Goal: Task Accomplishment & Management: Complete application form

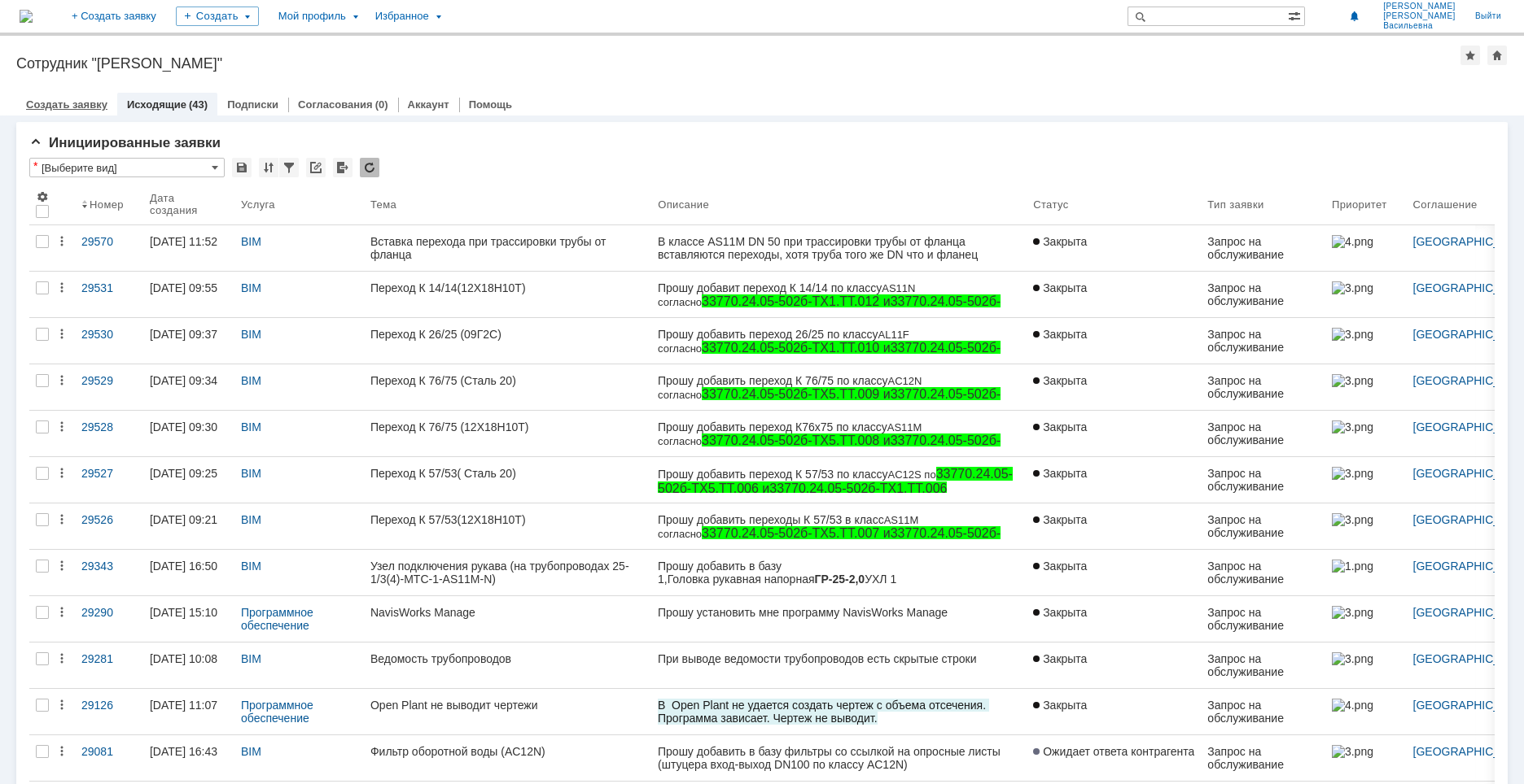
click at [54, 113] on div "Создать заявку" at bounding box center [66, 105] width 101 height 24
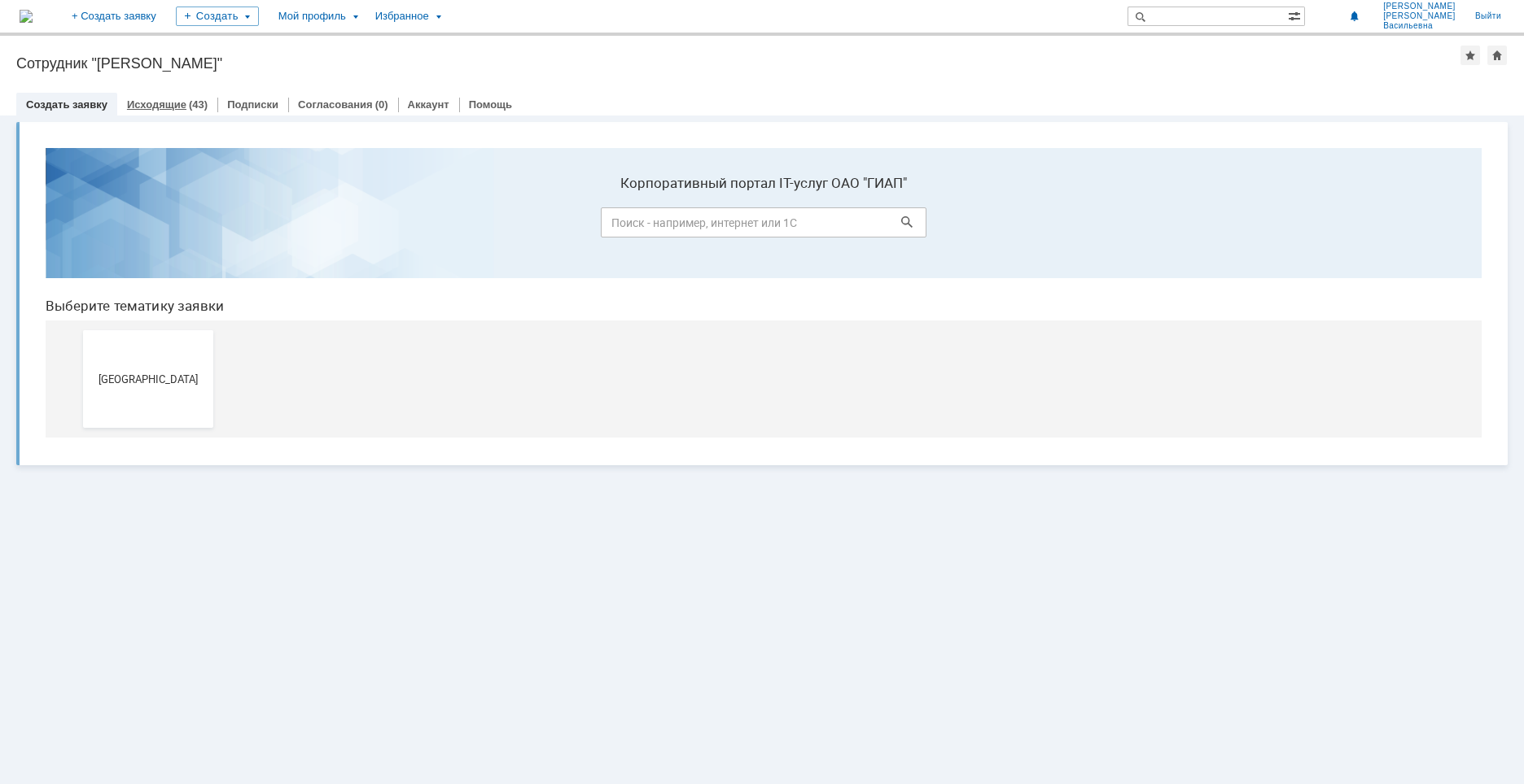
click at [165, 94] on div "Исходящие (43)" at bounding box center [167, 105] width 100 height 24
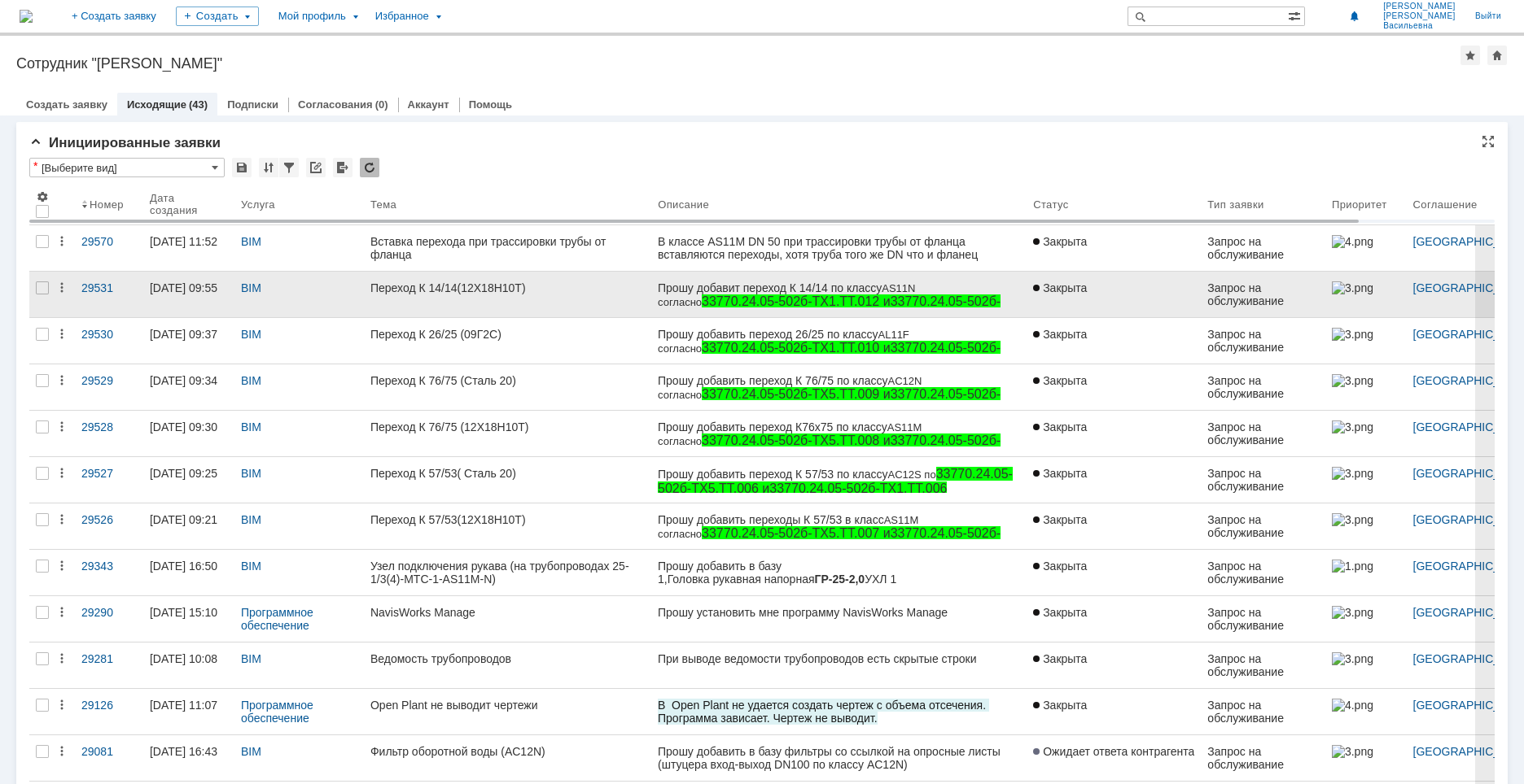
click at [507, 285] on div "Переход К 14/14(12Х18Н10Т)" at bounding box center [507, 288] width 274 height 13
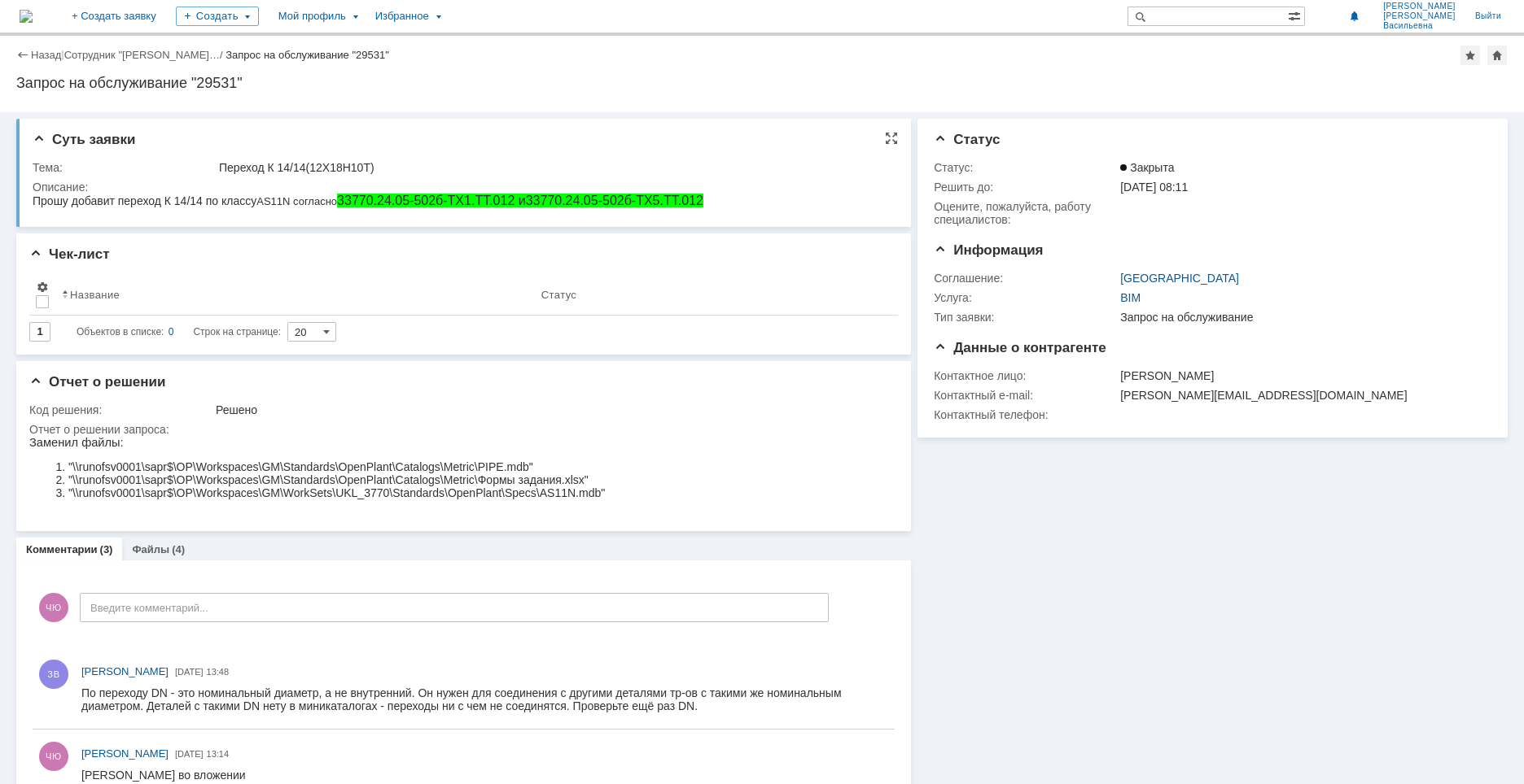
click at [733, 202] on html "Прошу добавит переход К 14/14 по классу AS11N согласно 33770.24.05-502б-ТХ1.ТТ.…" at bounding box center [460, 200] width 856 height 15
click at [720, 202] on html "Прошу добавит переход К 14/14 по классу AS11N согласно 33770.24.05-502б-ТХ1.ТТ.…" at bounding box center [460, 200] width 856 height 15
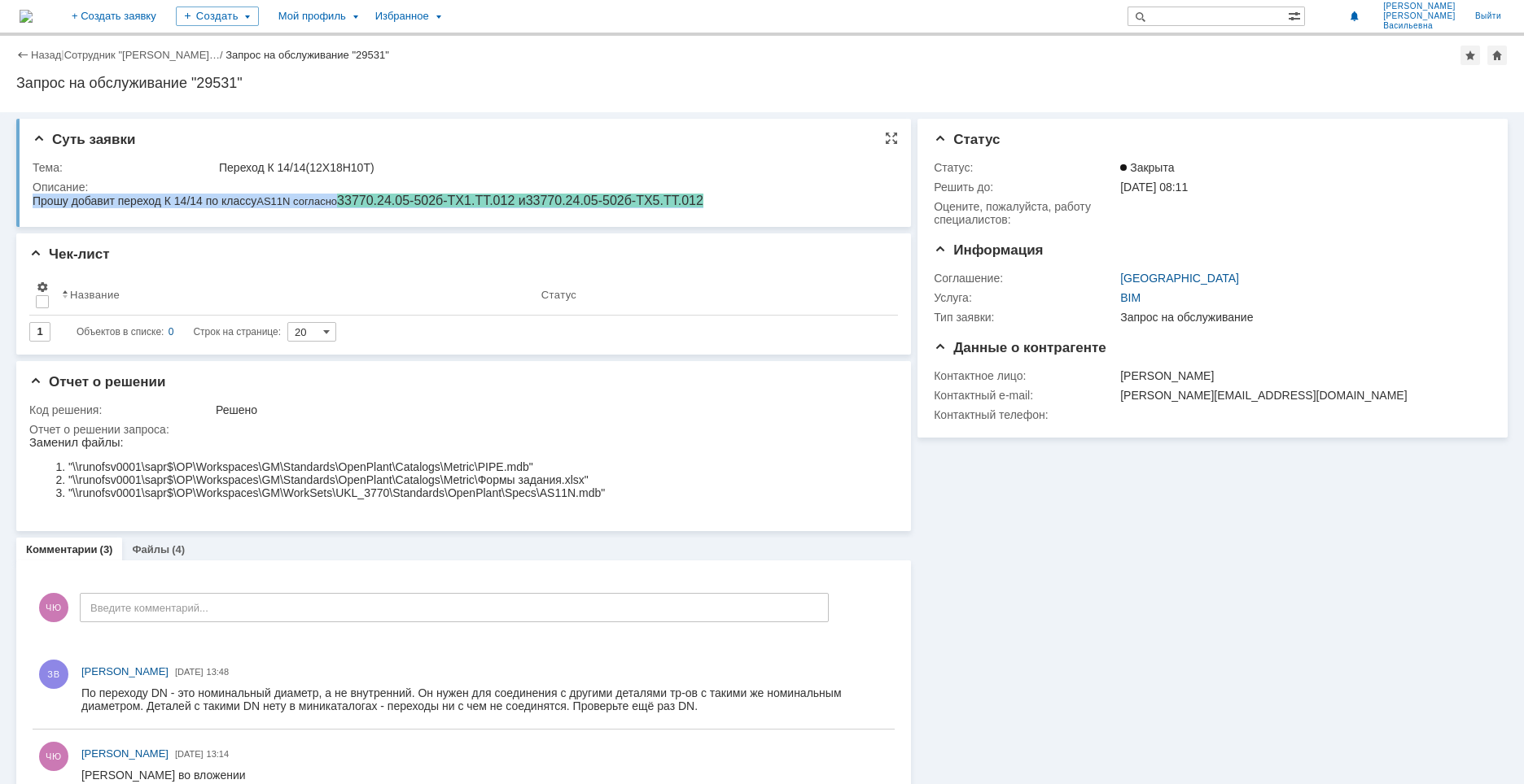
drag, startPoint x: 711, startPoint y: 197, endPoint x: -39, endPoint y: 221, distance: 750.4
click at [33, 208] on html "Прошу добавит переход К 14/14 по классу AS11N согласно 33770.24.05-502б-ТХ1.ТТ.…" at bounding box center [460, 200] width 856 height 15
copy div "Прошу добавит переход К 14/14 по классу AS11N согласно 33770.24.05-502б-ТХ1.ТТ.…"
click at [553, 436] on div "Отчет о решении запроса:" at bounding box center [458, 429] width 860 height 13
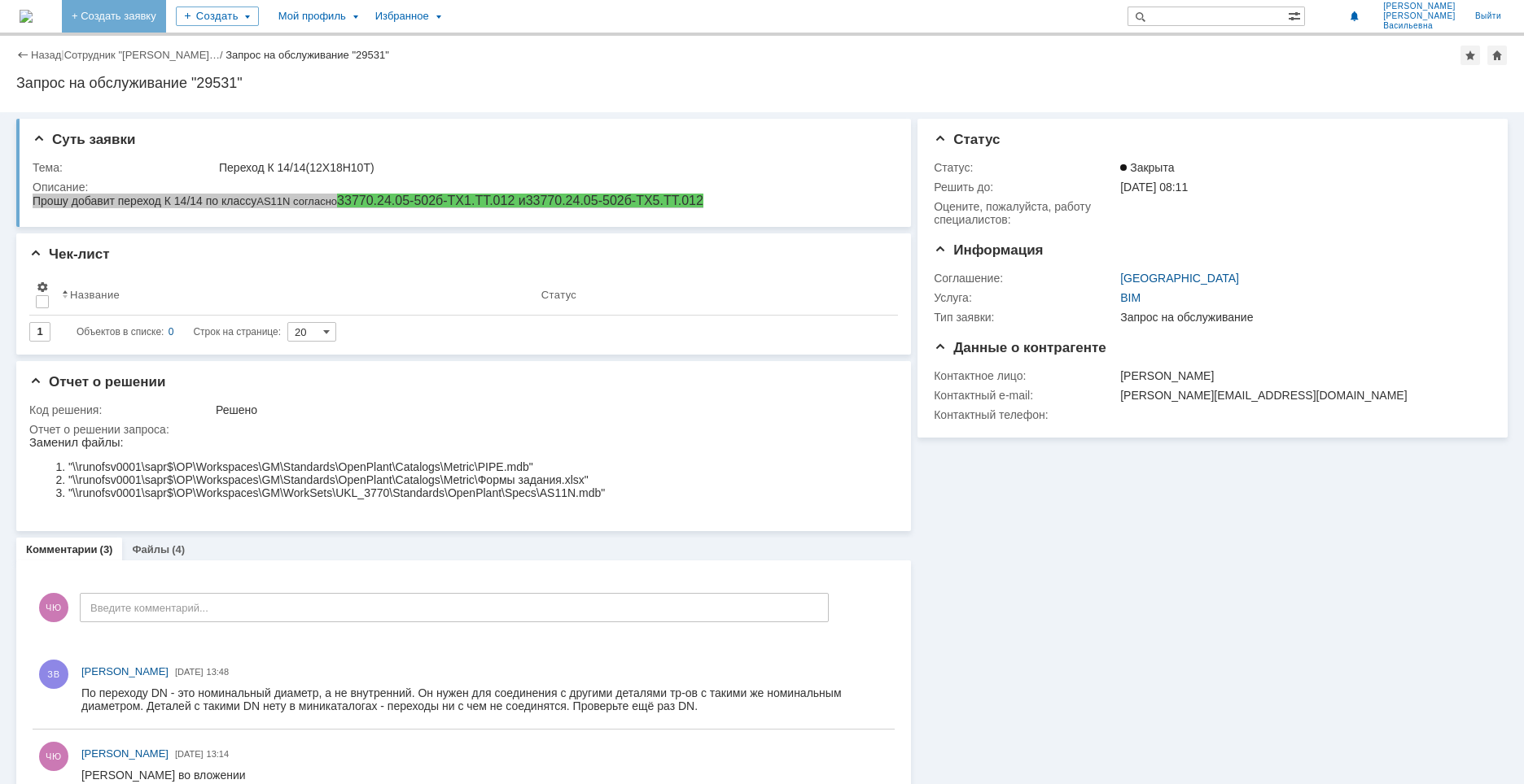
click at [166, 5] on link "+ Создать заявку" at bounding box center [114, 16] width 105 height 33
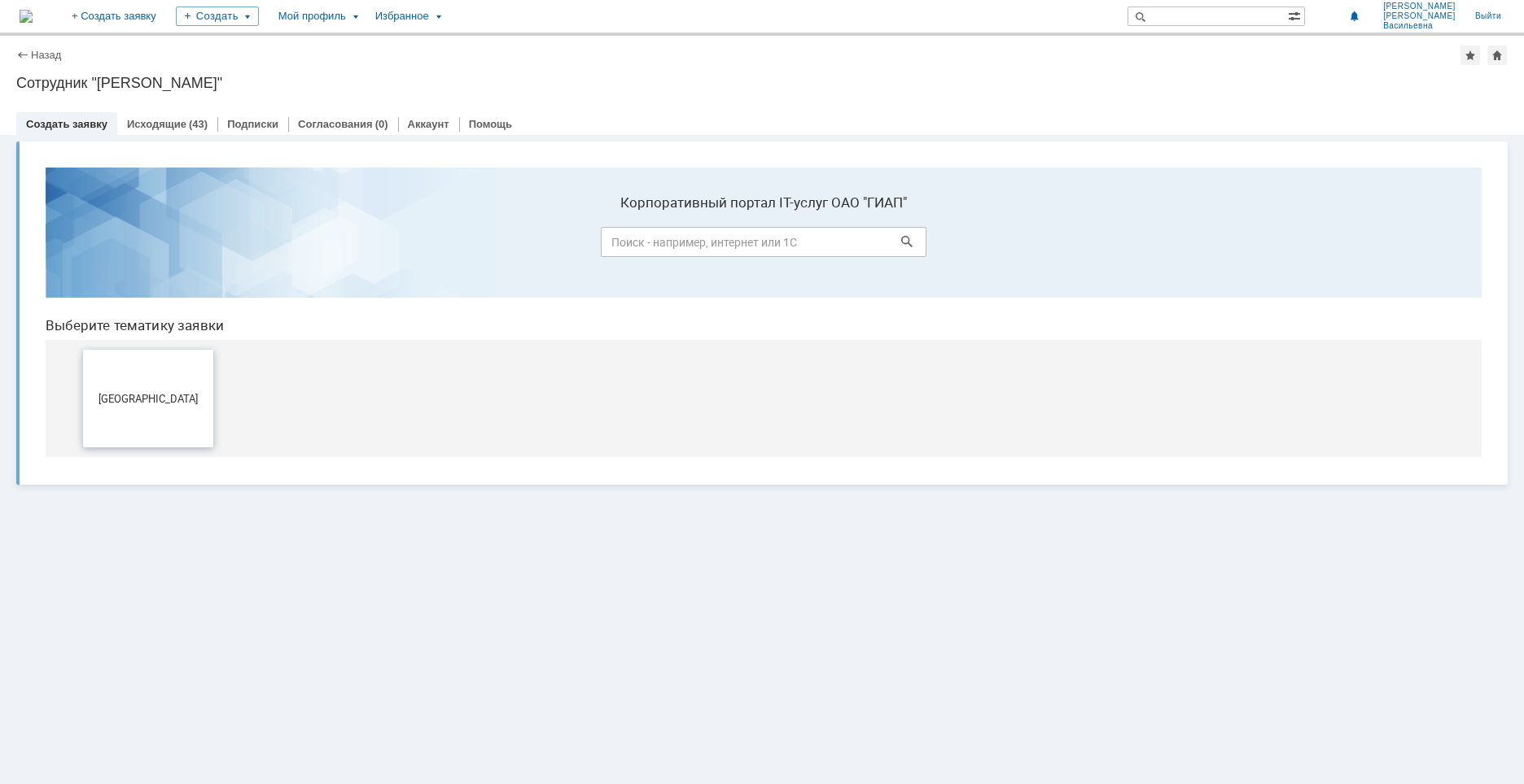
click at [194, 392] on span "[GEOGRAPHIC_DATA]" at bounding box center [148, 398] width 121 height 12
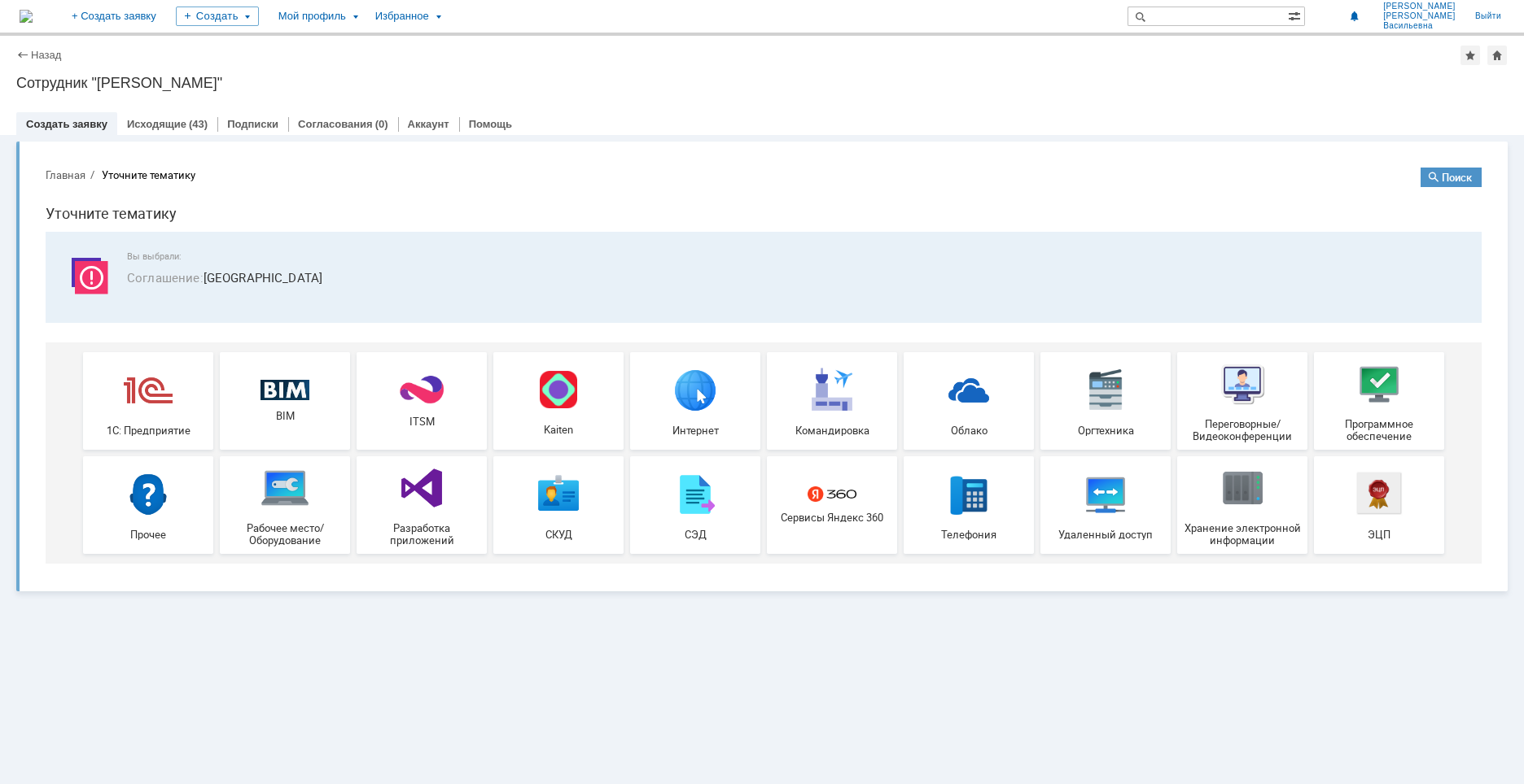
click at [17, 55] on div "Назад" at bounding box center [38, 55] width 45 height 12
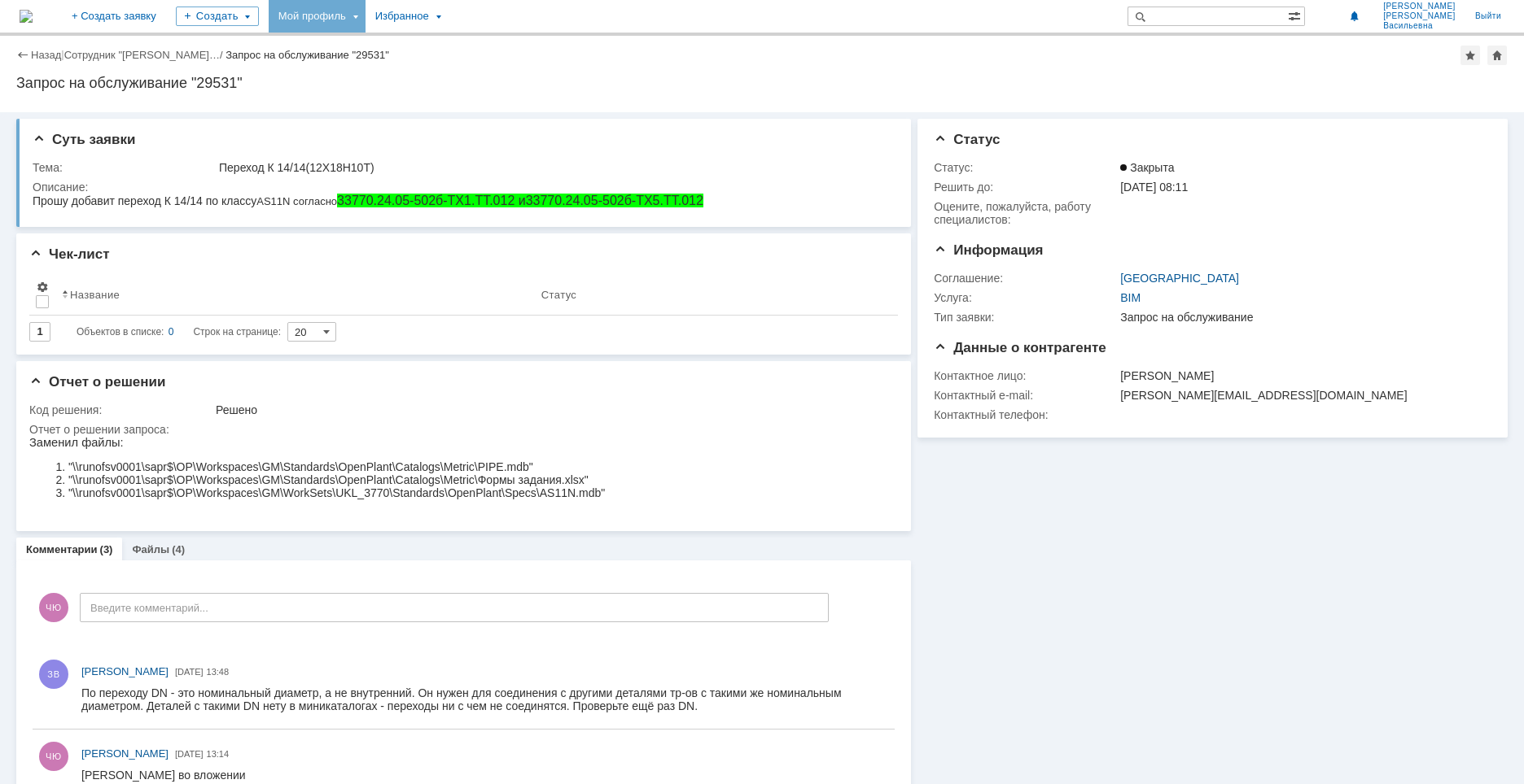
click at [366, 23] on div "Мой профиль" at bounding box center [316, 16] width 97 height 33
click at [525, 69] on link "Мои заявки" at bounding box center [463, 75] width 124 height 20
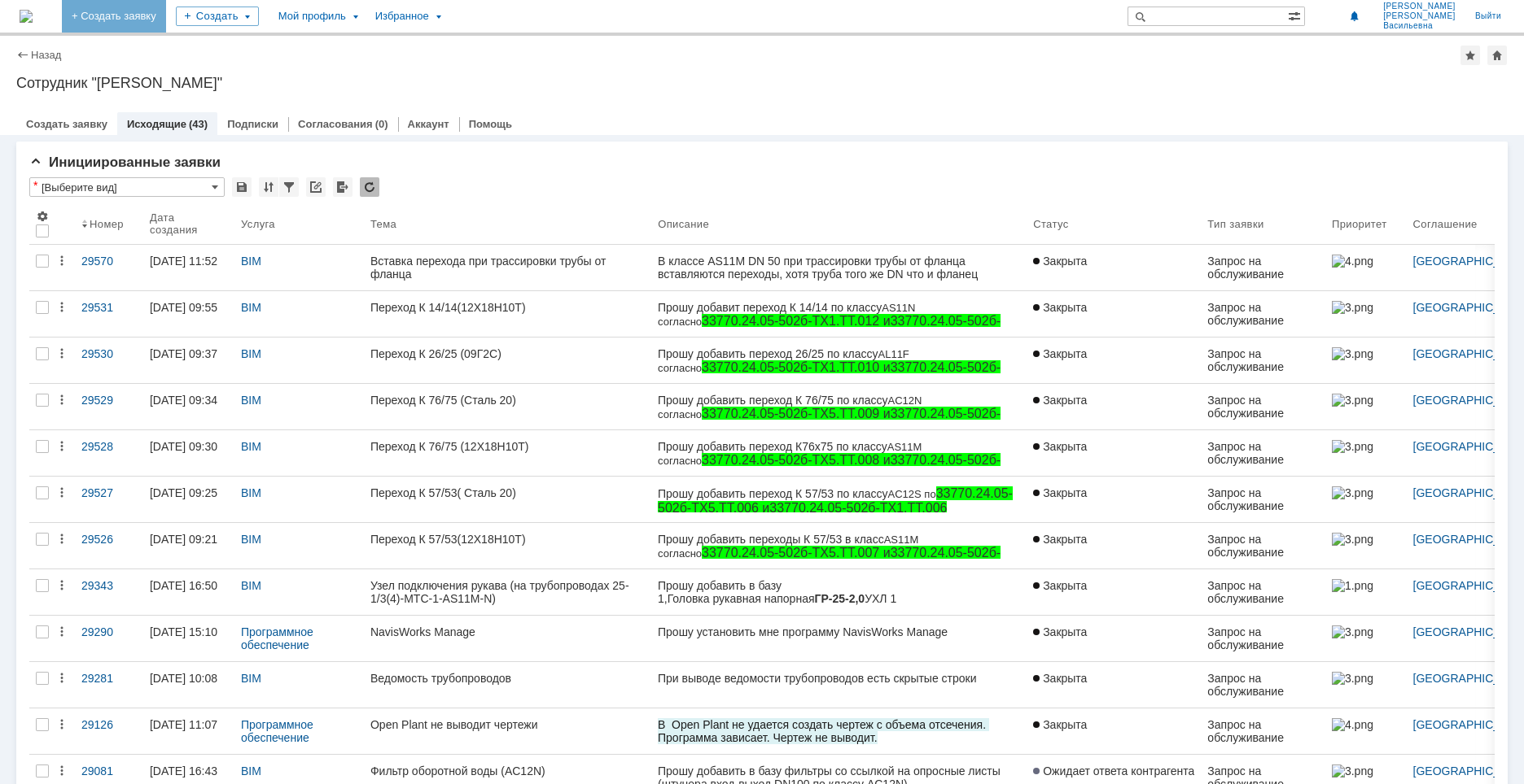
click at [166, 10] on link "+ Создать заявку" at bounding box center [114, 16] width 105 height 33
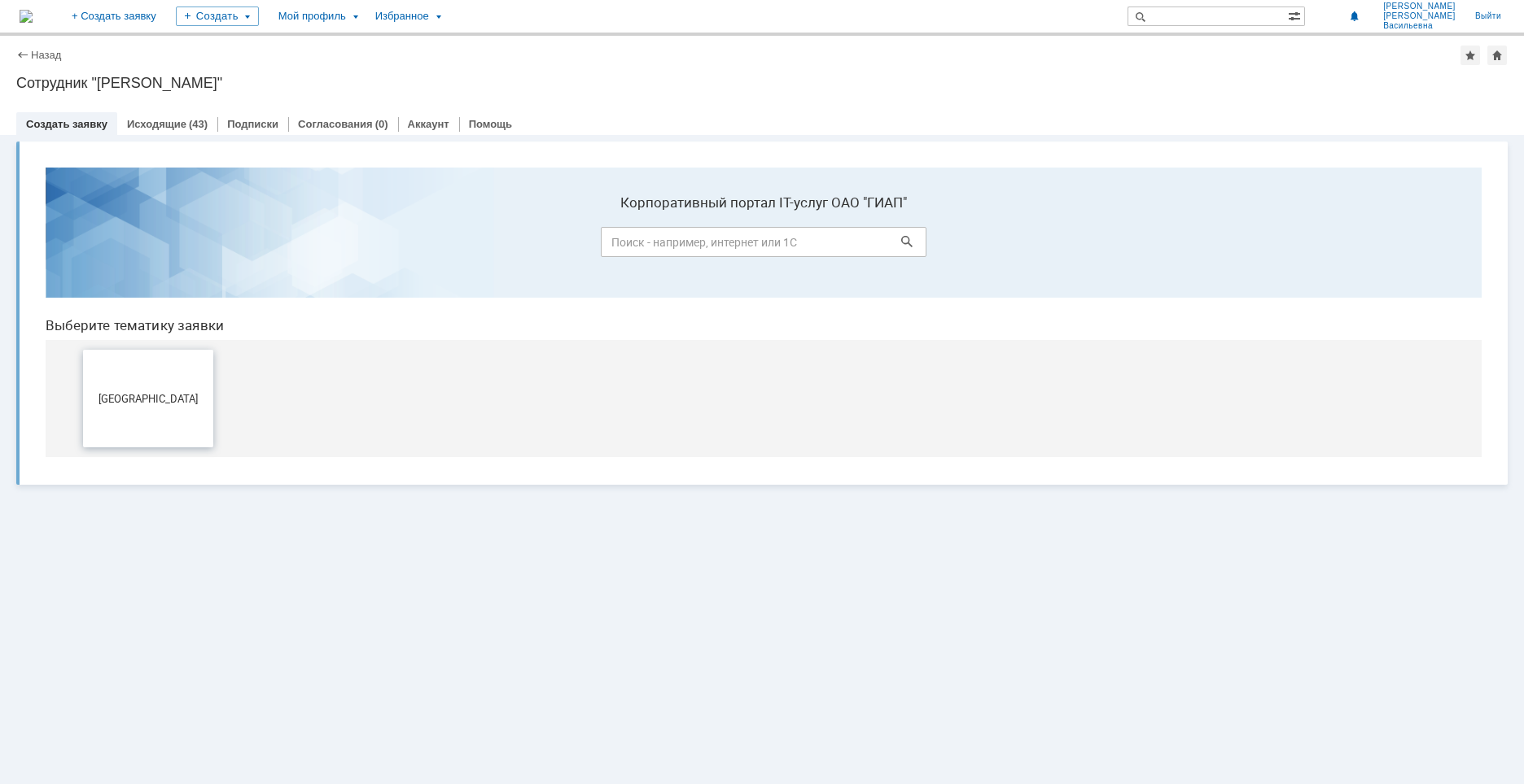
click at [139, 398] on span "[GEOGRAPHIC_DATA]" at bounding box center [148, 398] width 121 height 12
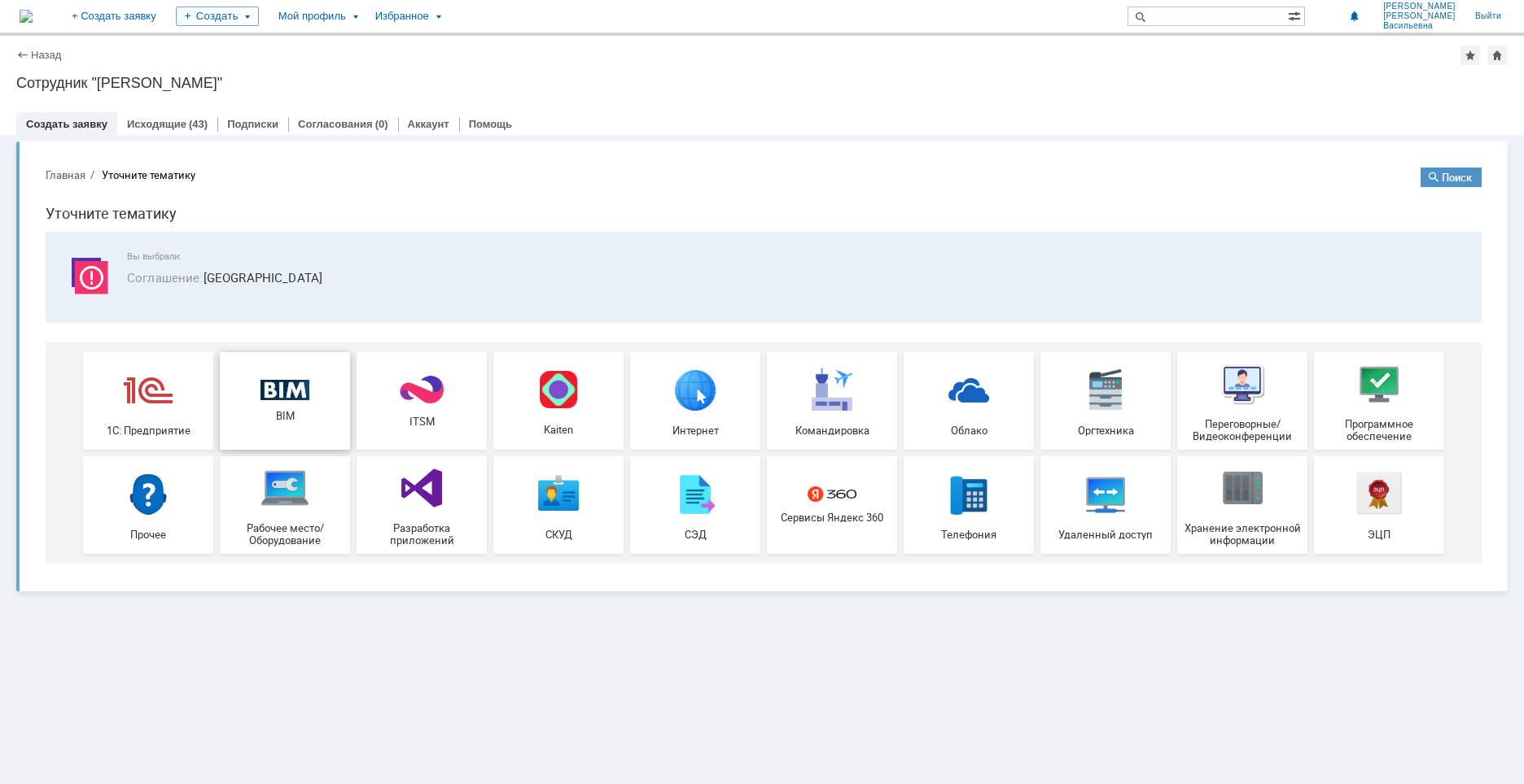
click at [320, 419] on span "BIM" at bounding box center [284, 416] width 121 height 12
click at [268, 378] on link "BIM" at bounding box center [284, 401] width 131 height 98
click at [313, 394] on div "BIM" at bounding box center [284, 400] width 121 height 43
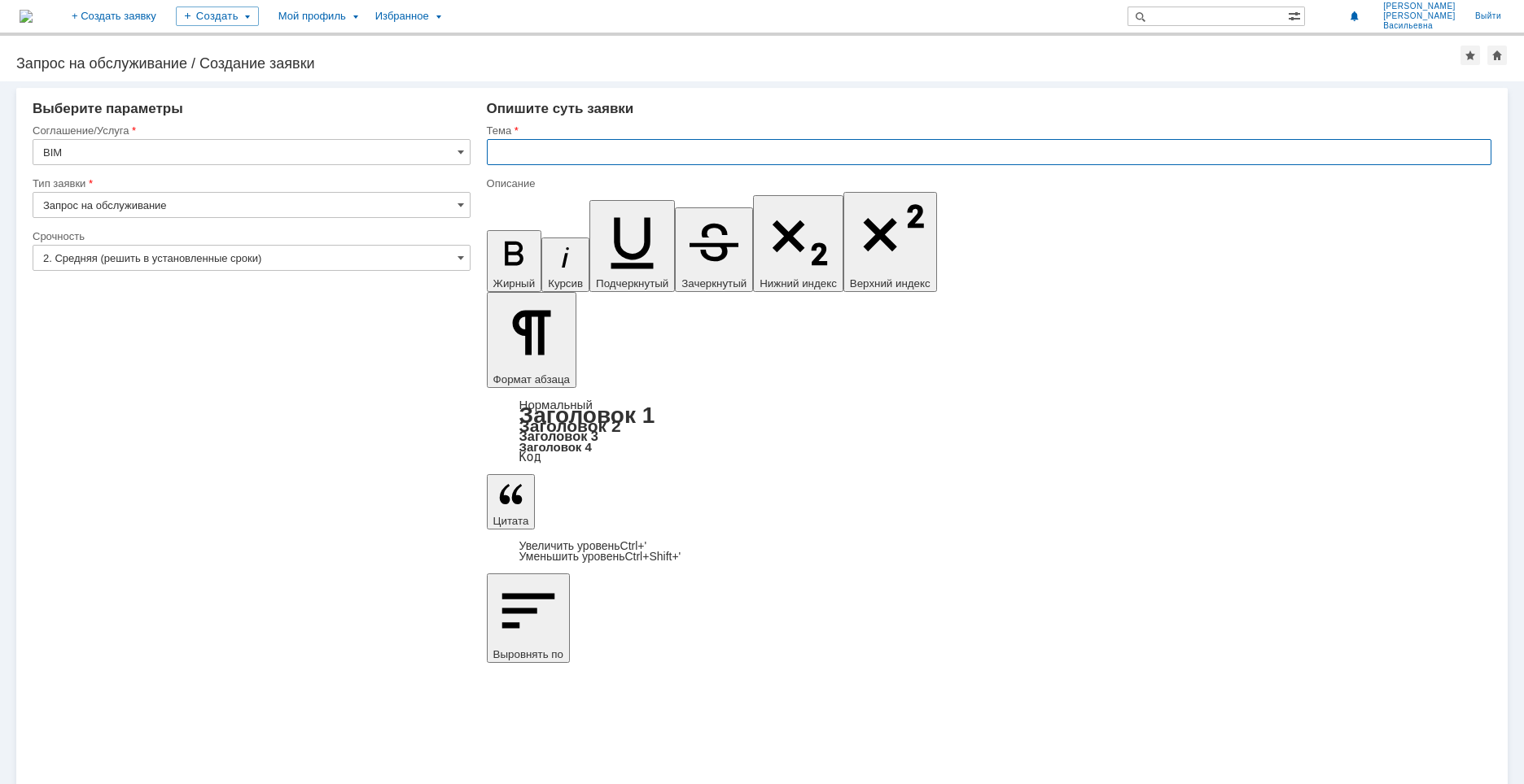
click at [574, 144] on input "text" at bounding box center [989, 152] width 1005 height 26
drag, startPoint x: 806, startPoint y: 5740, endPoint x: 734, endPoint y: 5717, distance: 75.6
drag, startPoint x: 729, startPoint y: 5703, endPoint x: 762, endPoint y: 5703, distance: 33.0
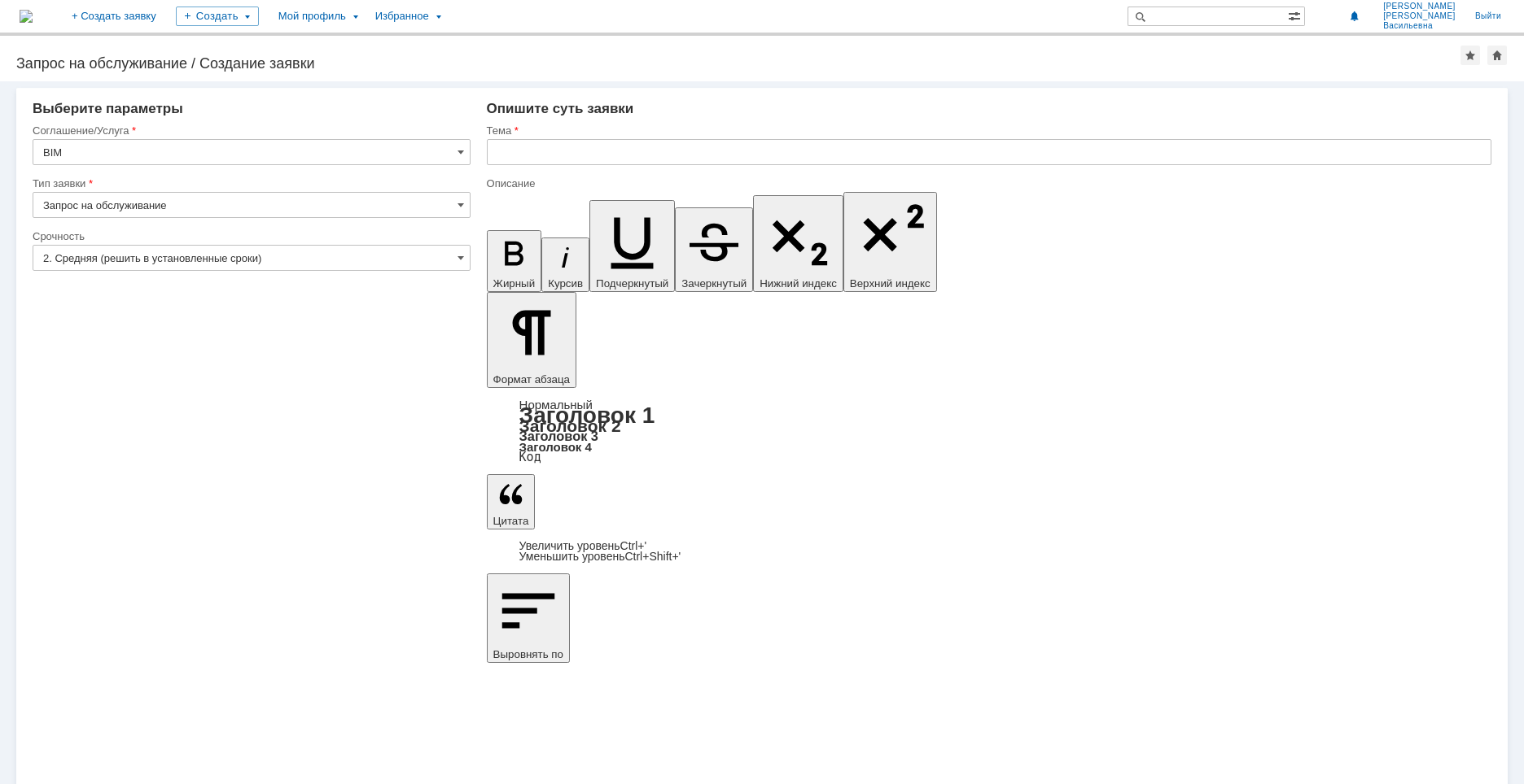
drag, startPoint x: 730, startPoint y: 5701, endPoint x: 758, endPoint y: 5704, distance: 28.2
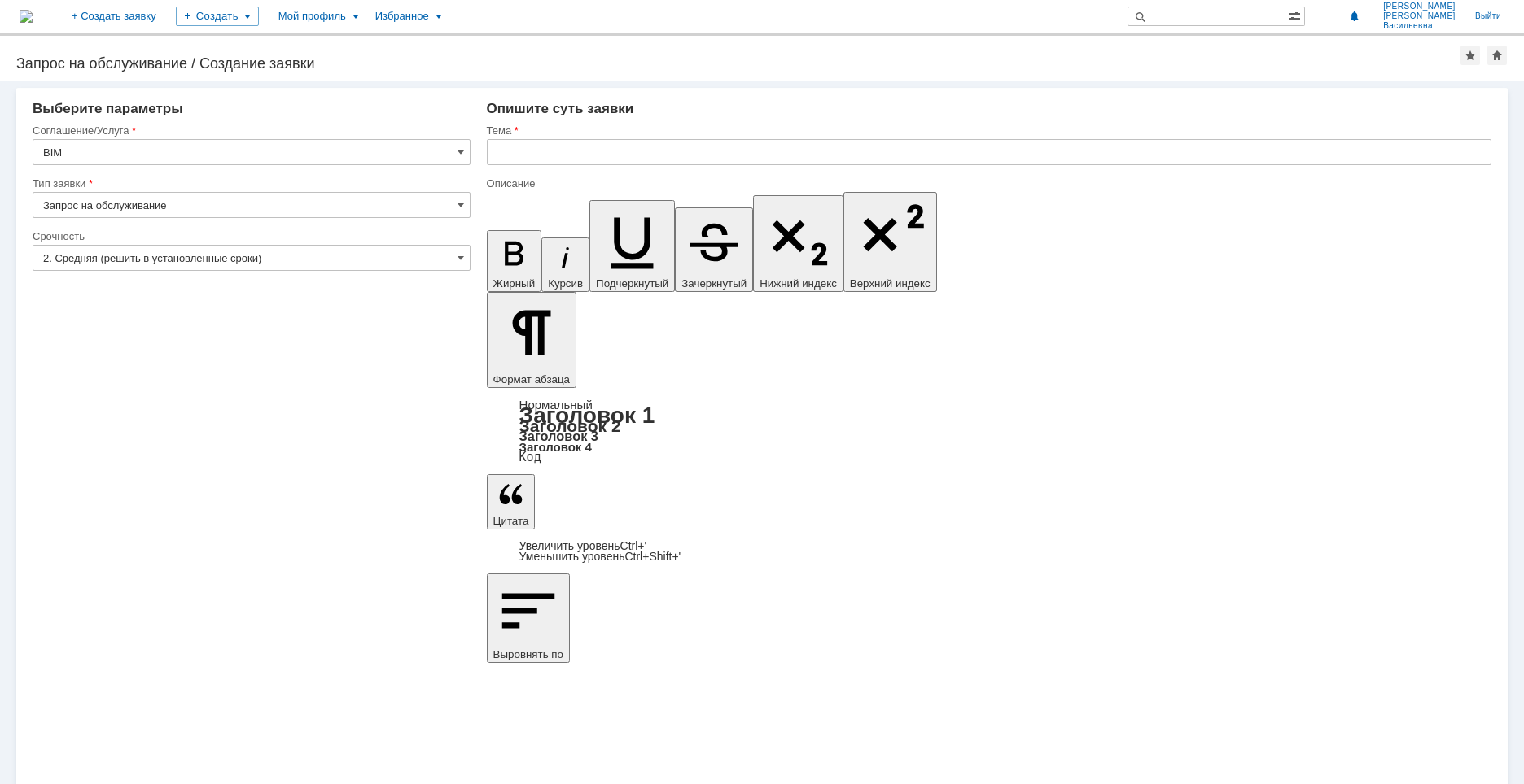
click at [523, 152] on input "text" at bounding box center [989, 152] width 1005 height 26
paste input "К 57/53"
type input "К 57/53"
drag, startPoint x: 636, startPoint y: 5704, endPoint x: 672, endPoint y: 5706, distance: 36.1
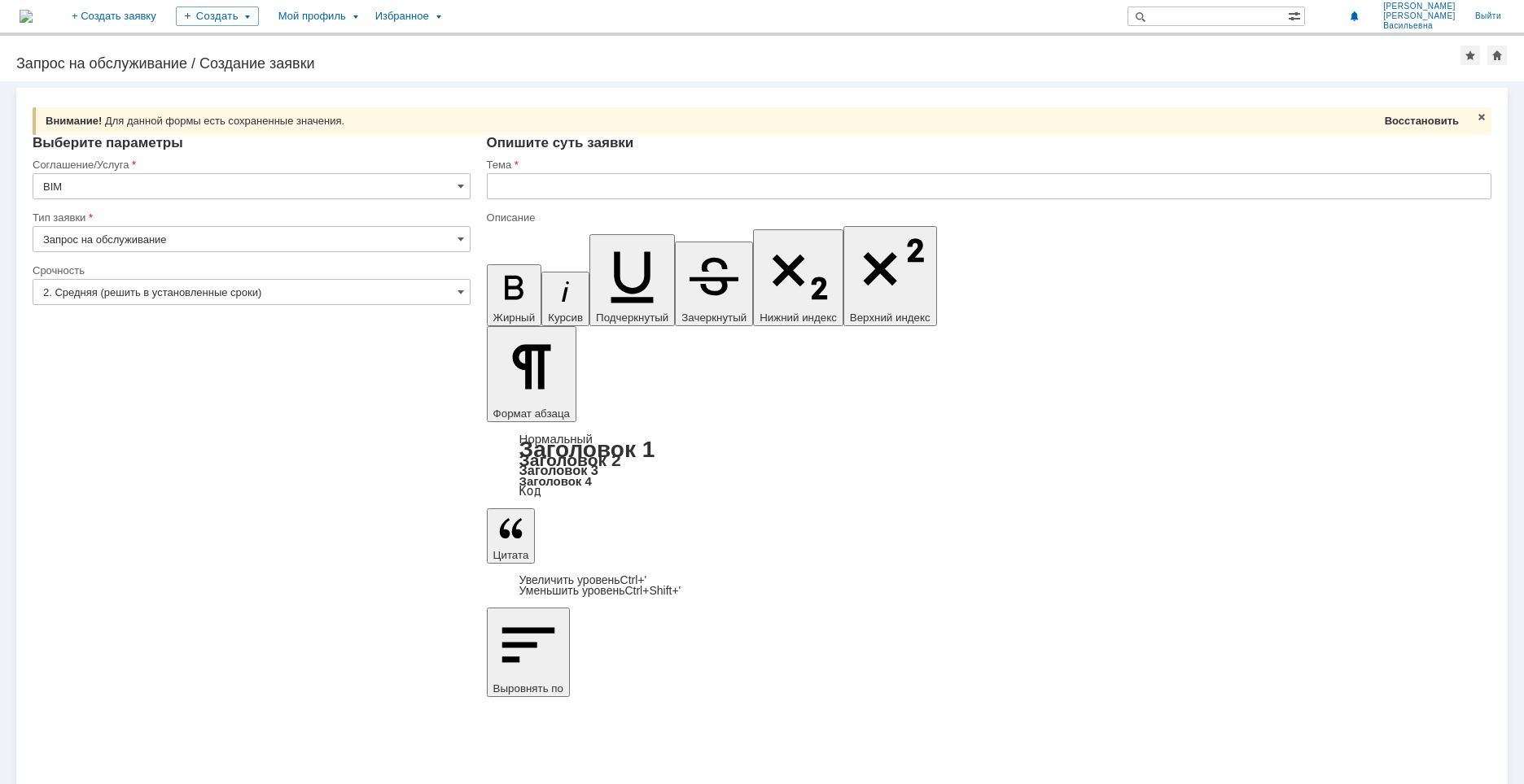
click at [1433, 114] on div "Восстановить" at bounding box center [1421, 121] width 81 height 21
type input "К 57/53"
click at [1408, 111] on div "Восстановить" at bounding box center [1421, 121] width 81 height 21
type input "К 57/53"
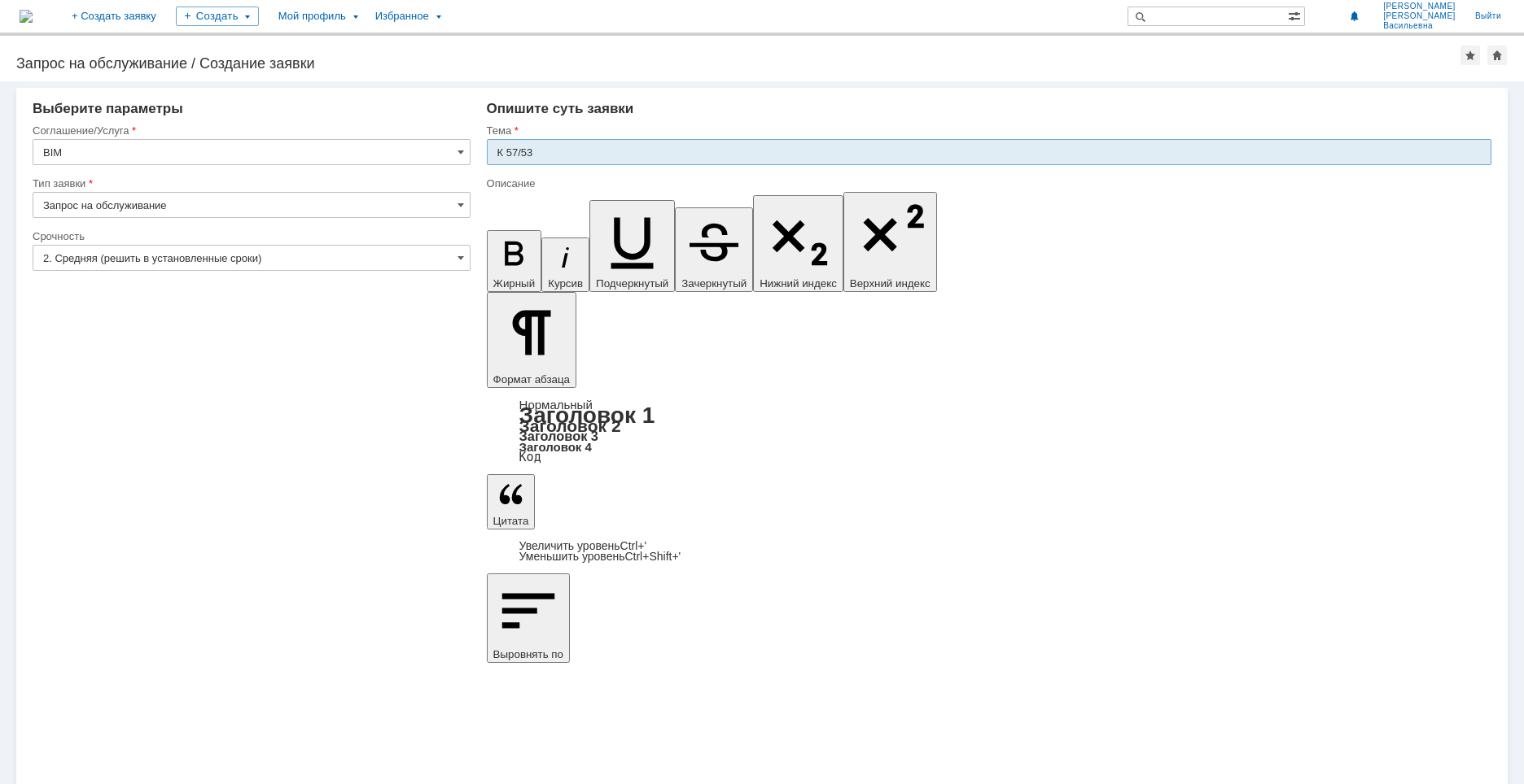
drag, startPoint x: 496, startPoint y: 151, endPoint x: 525, endPoint y: 152, distance: 29.0
click at [499, 151] on input "К 57/53" at bounding box center [989, 152] width 1005 height 26
type input "Переход К 57/53"
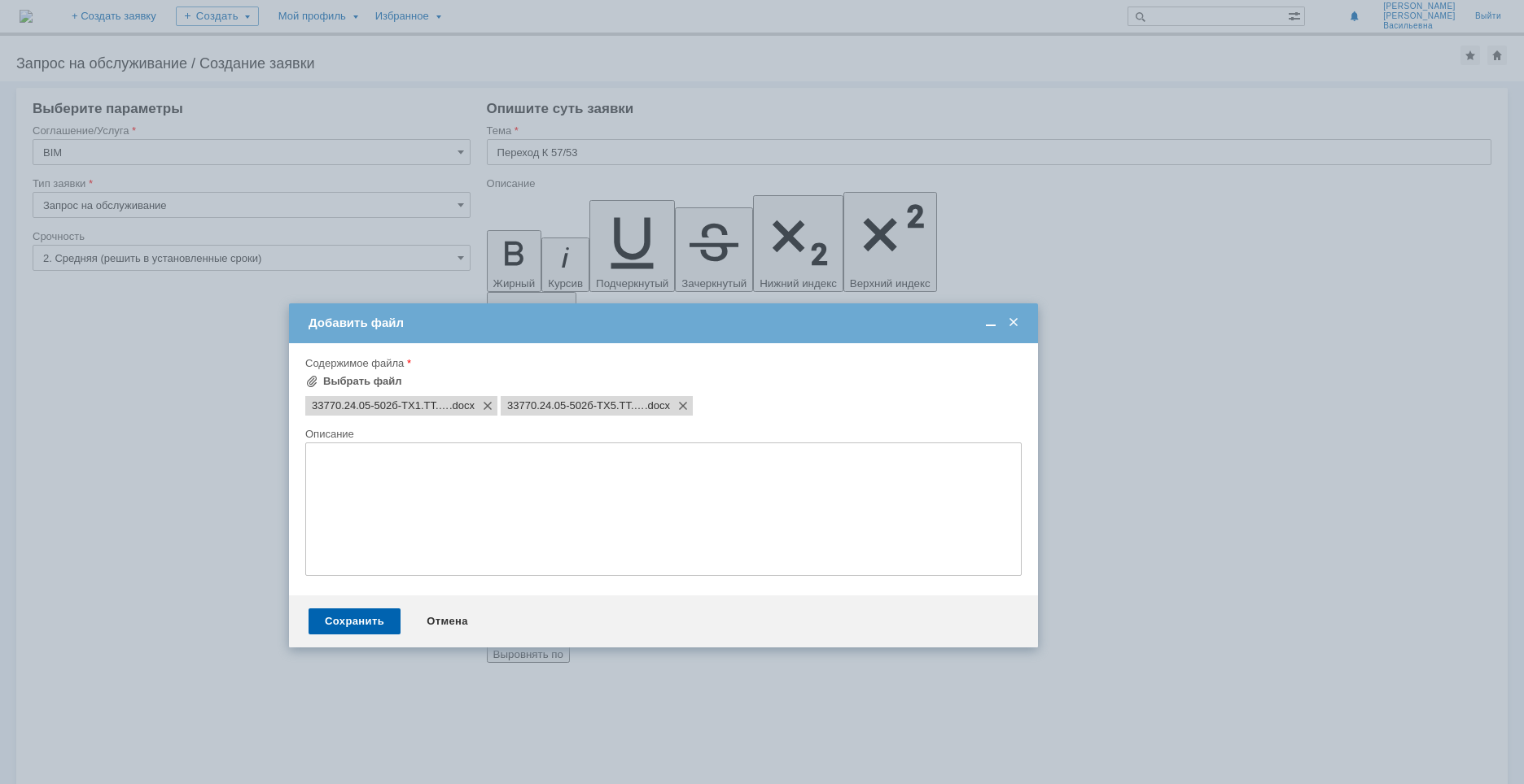
drag, startPoint x: 648, startPoint y: 242, endPoint x: 561, endPoint y: 321, distance: 117.5
click at [561, 321] on div "Добавить файл" at bounding box center [664, 323] width 713 height 15
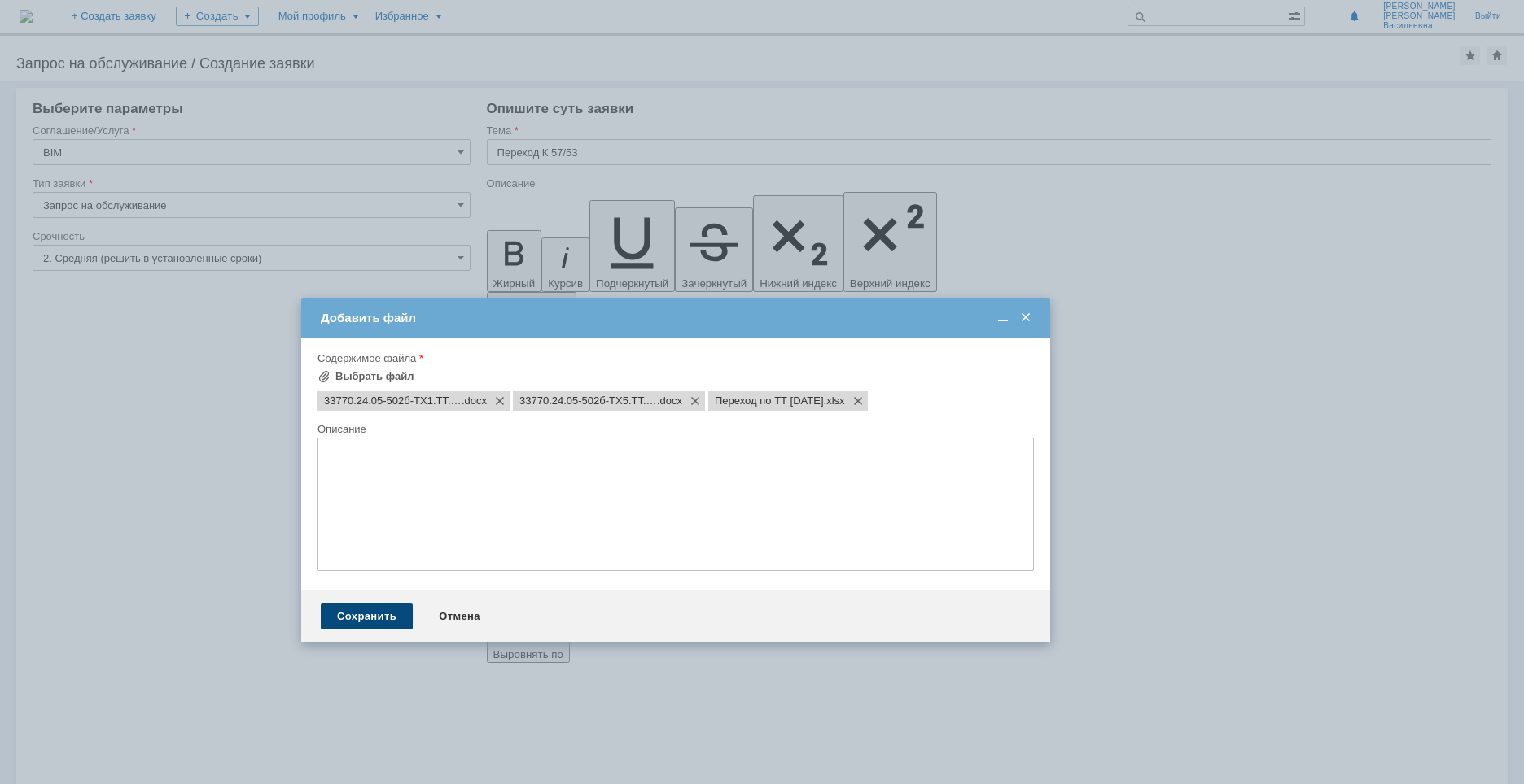
click at [352, 624] on div "Сохранить" at bounding box center [367, 617] width 92 height 26
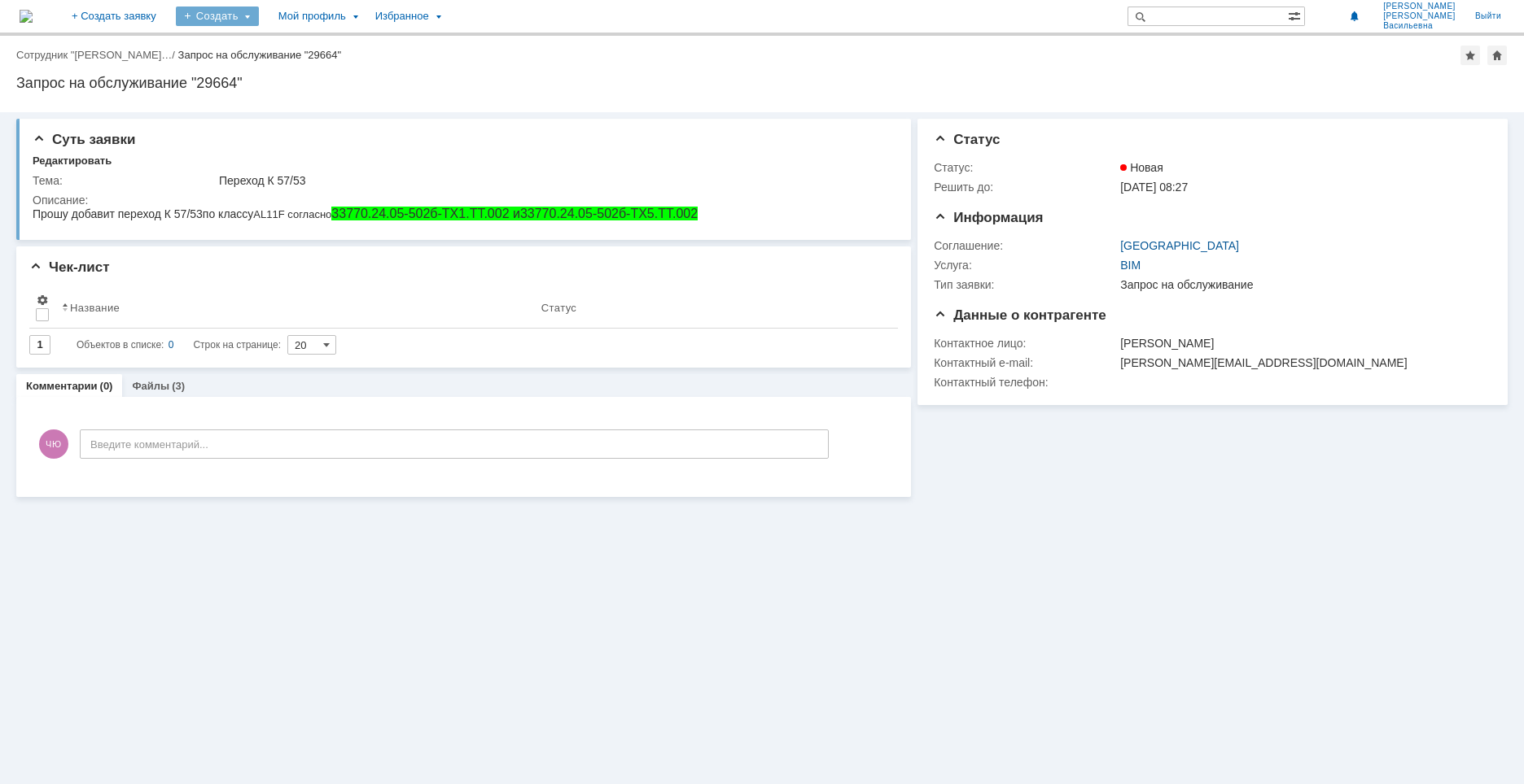
click at [259, 14] on div "Создать" at bounding box center [216, 17] width 83 height 20
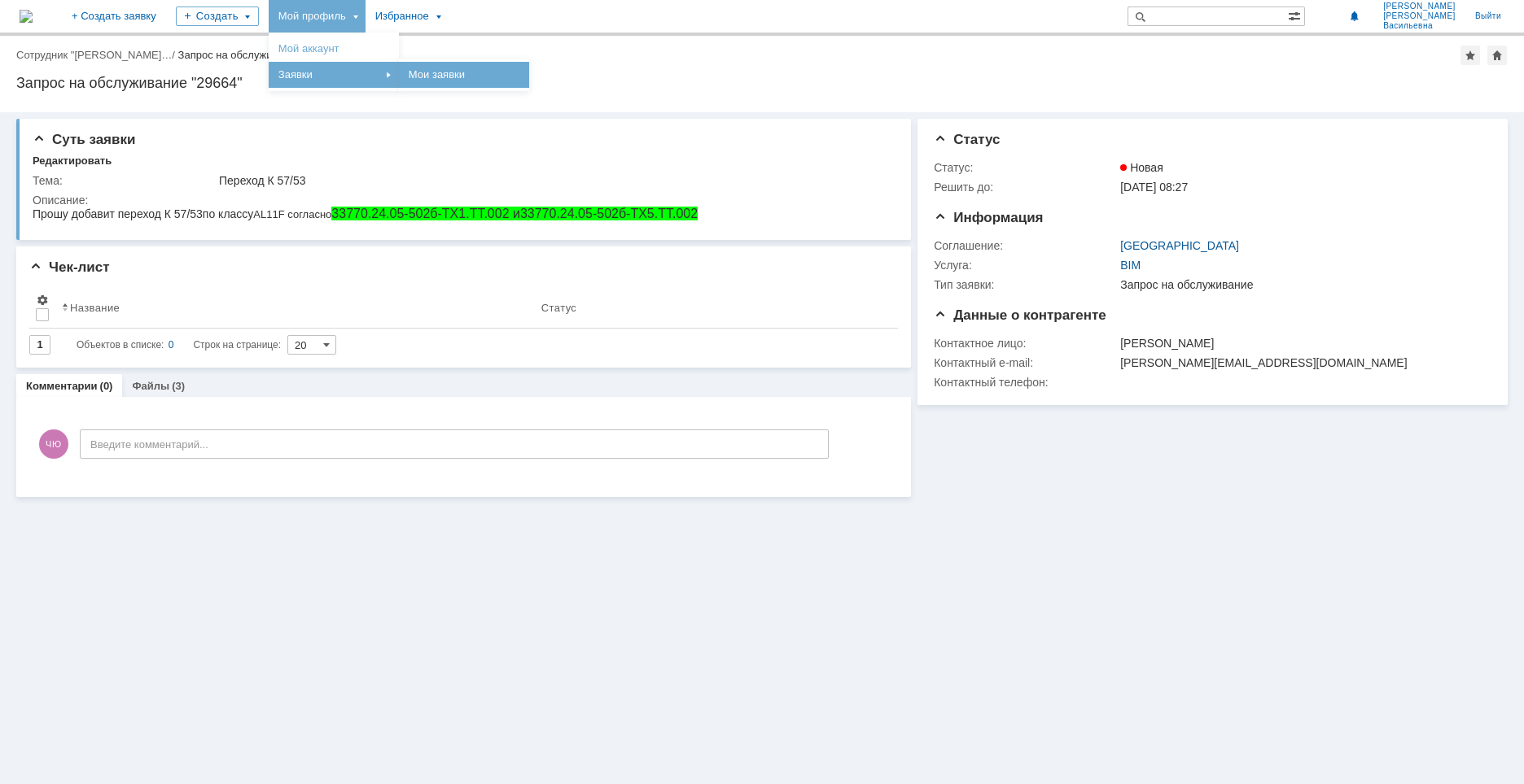
click at [509, 73] on link "Мои заявки" at bounding box center [463, 75] width 124 height 20
